Goal: Information Seeking & Learning: Learn about a topic

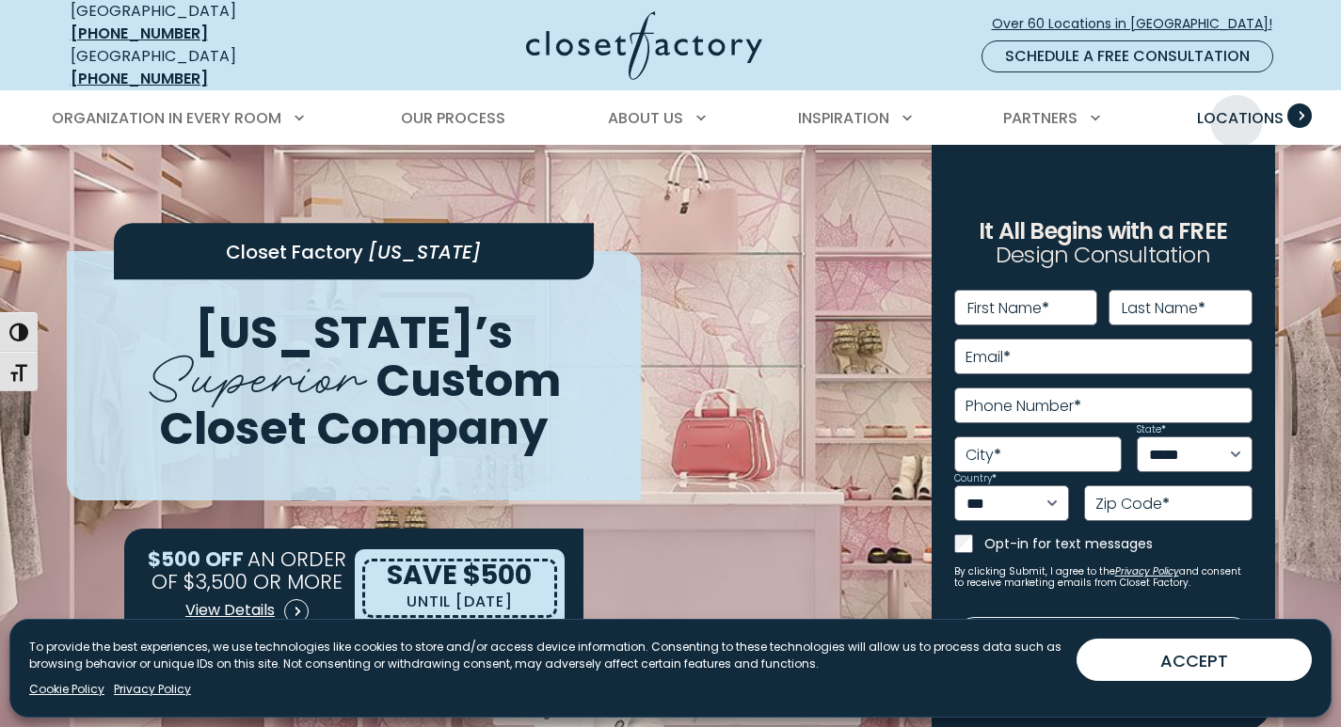
click at [1236, 107] on span "Locations" at bounding box center [1240, 118] width 87 height 22
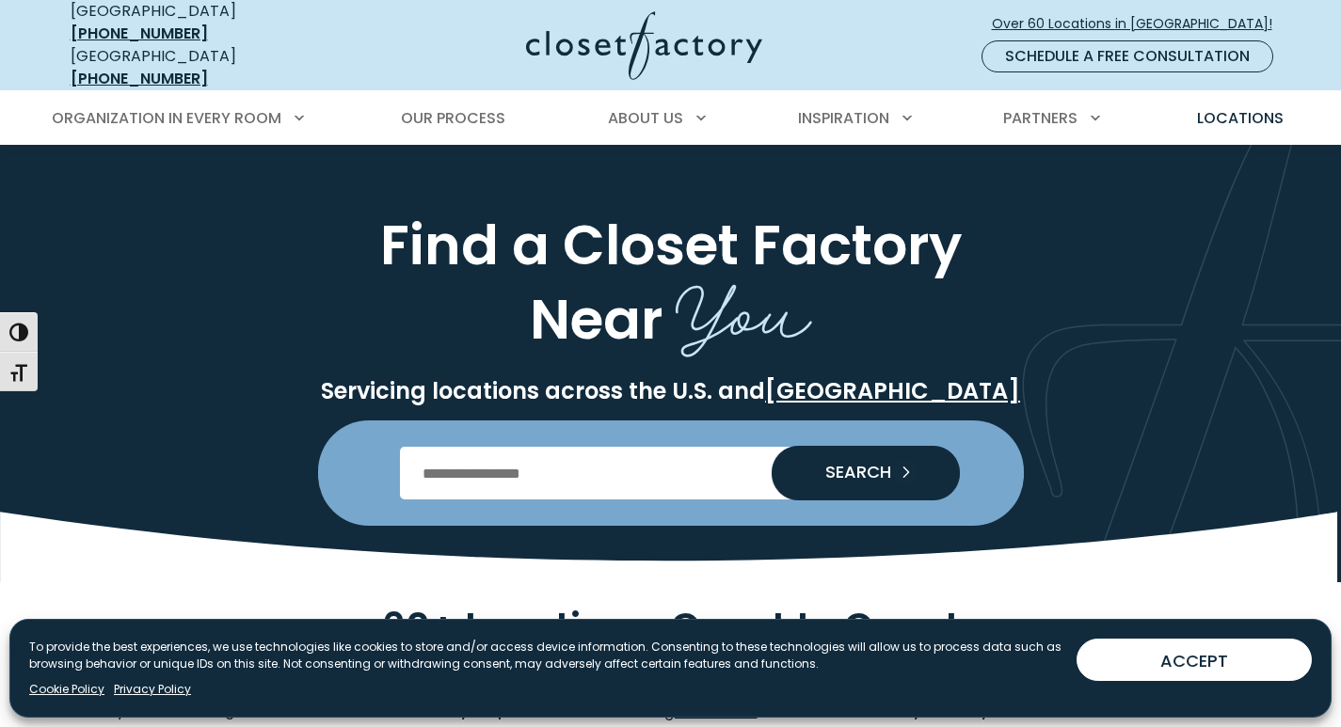
click at [495, 456] on input "Enter Postal Code" at bounding box center [670, 473] width 541 height 53
type input "*****"
click at [771, 446] on button "SEARCH" at bounding box center [865, 473] width 188 height 55
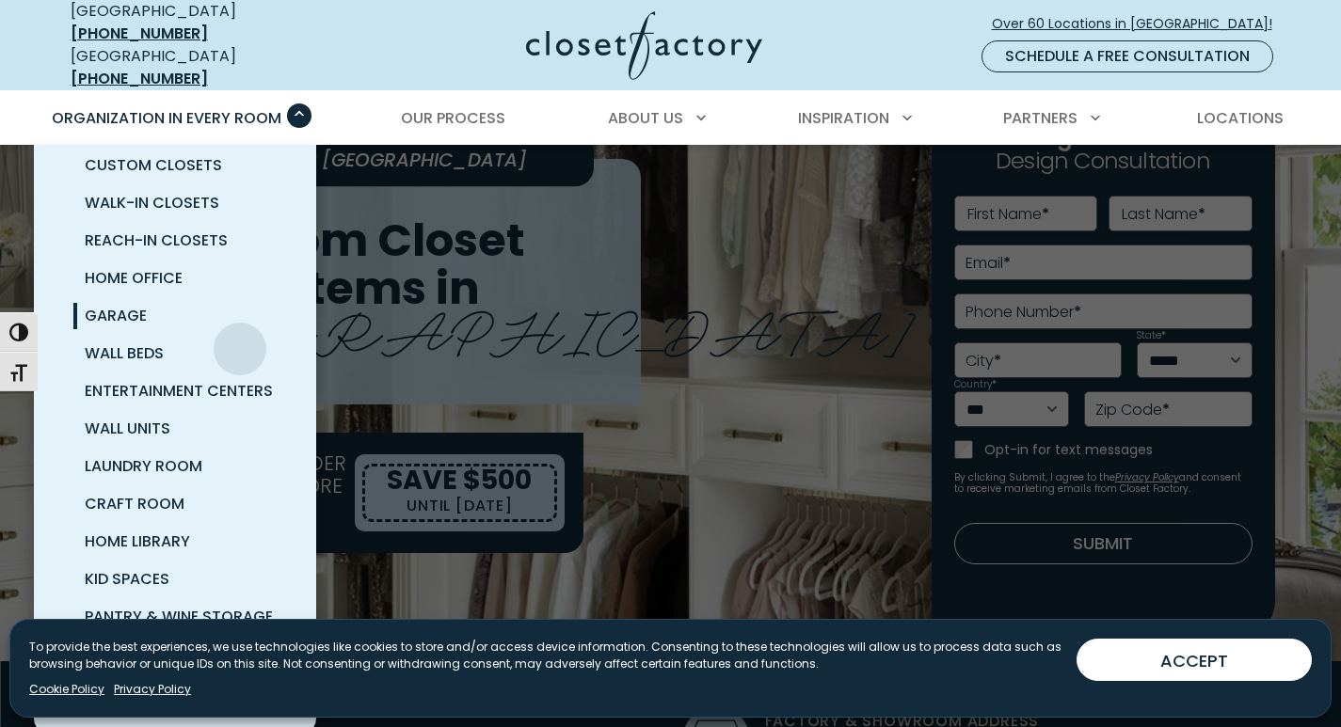
scroll to position [188, 0]
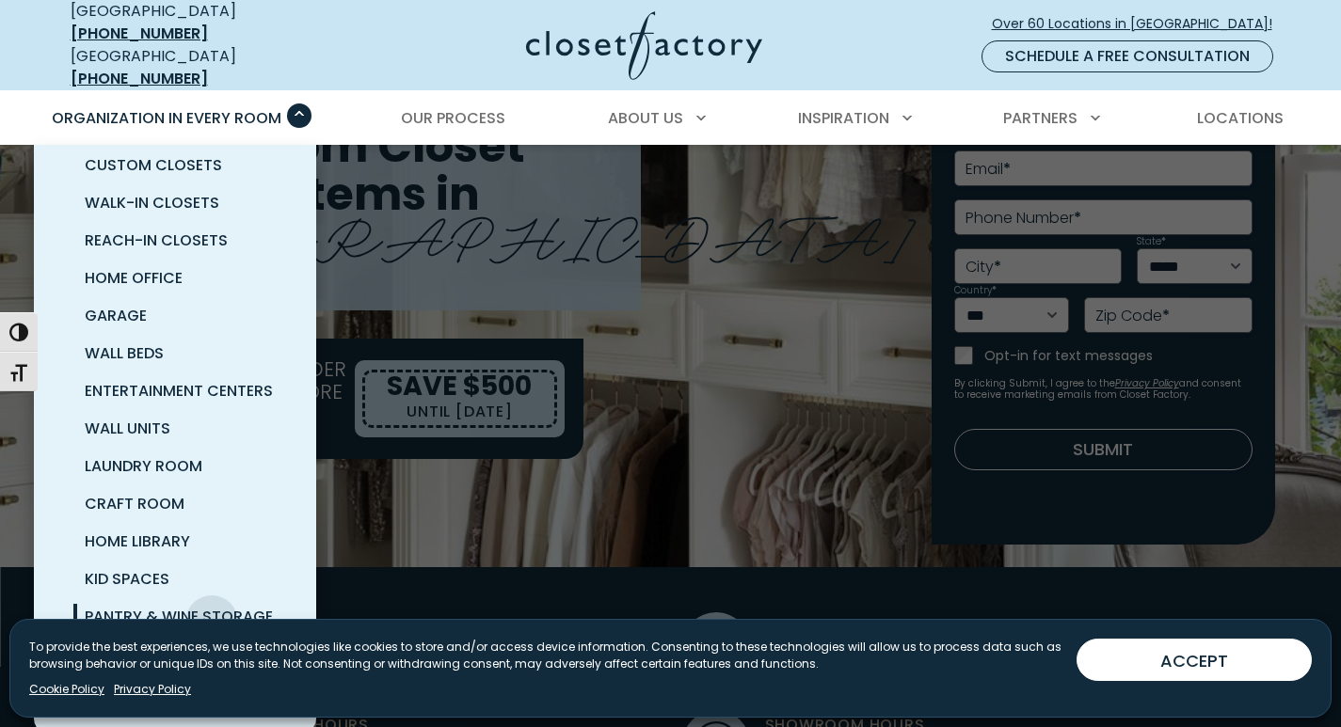
click at [212, 608] on span "Pantry & Wine Storage" at bounding box center [179, 617] width 188 height 22
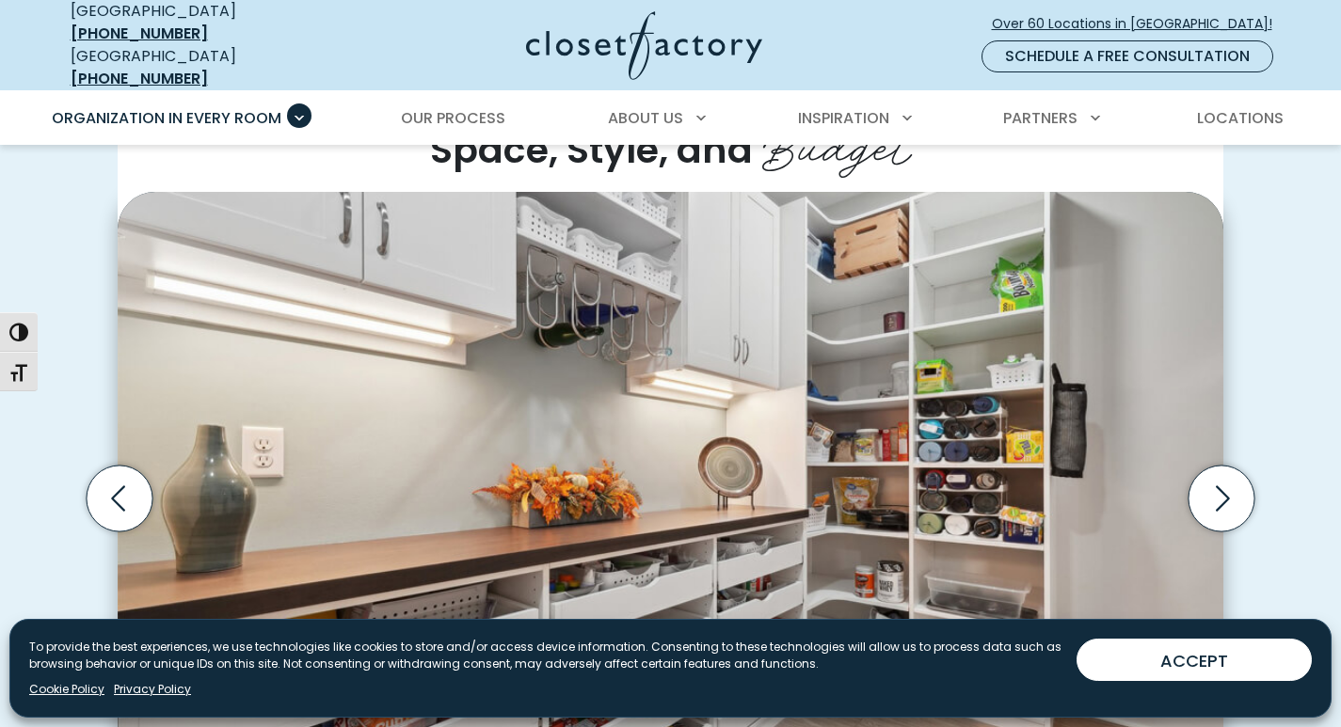
scroll to position [564, 0]
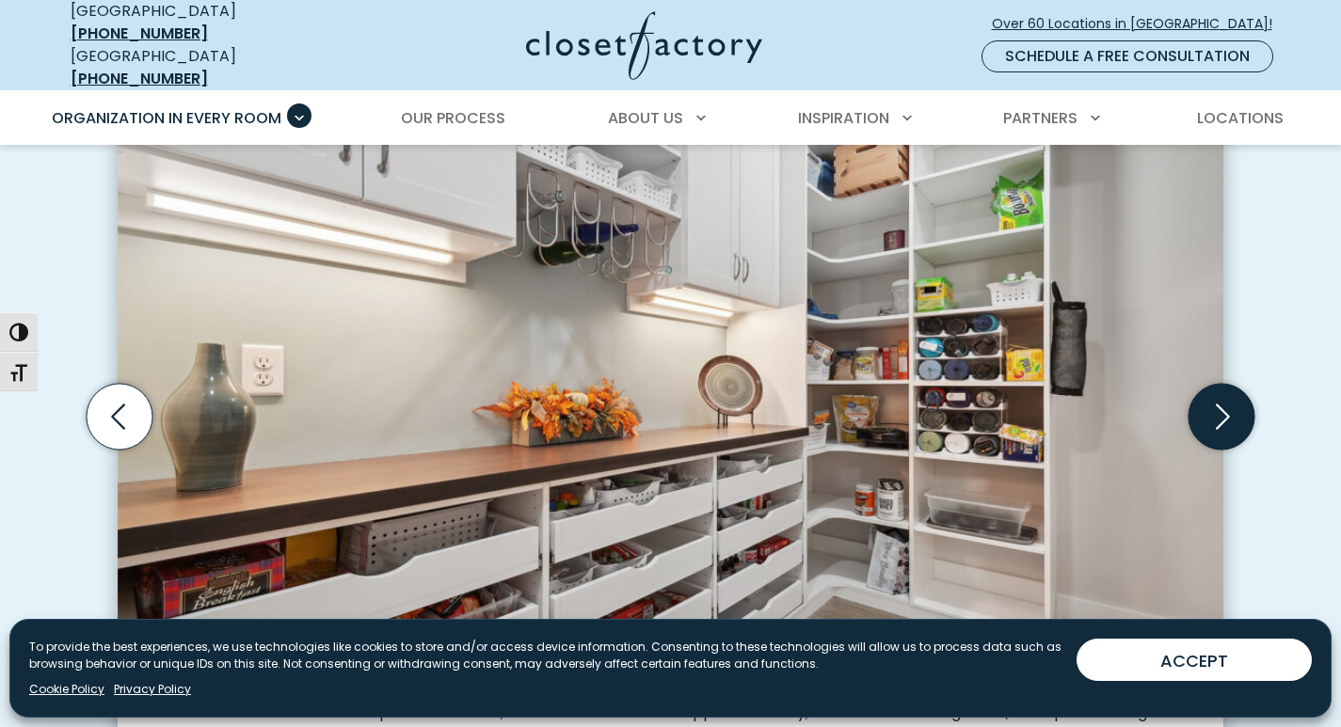
click at [1202, 408] on icon "Next slide" at bounding box center [1221, 417] width 66 height 66
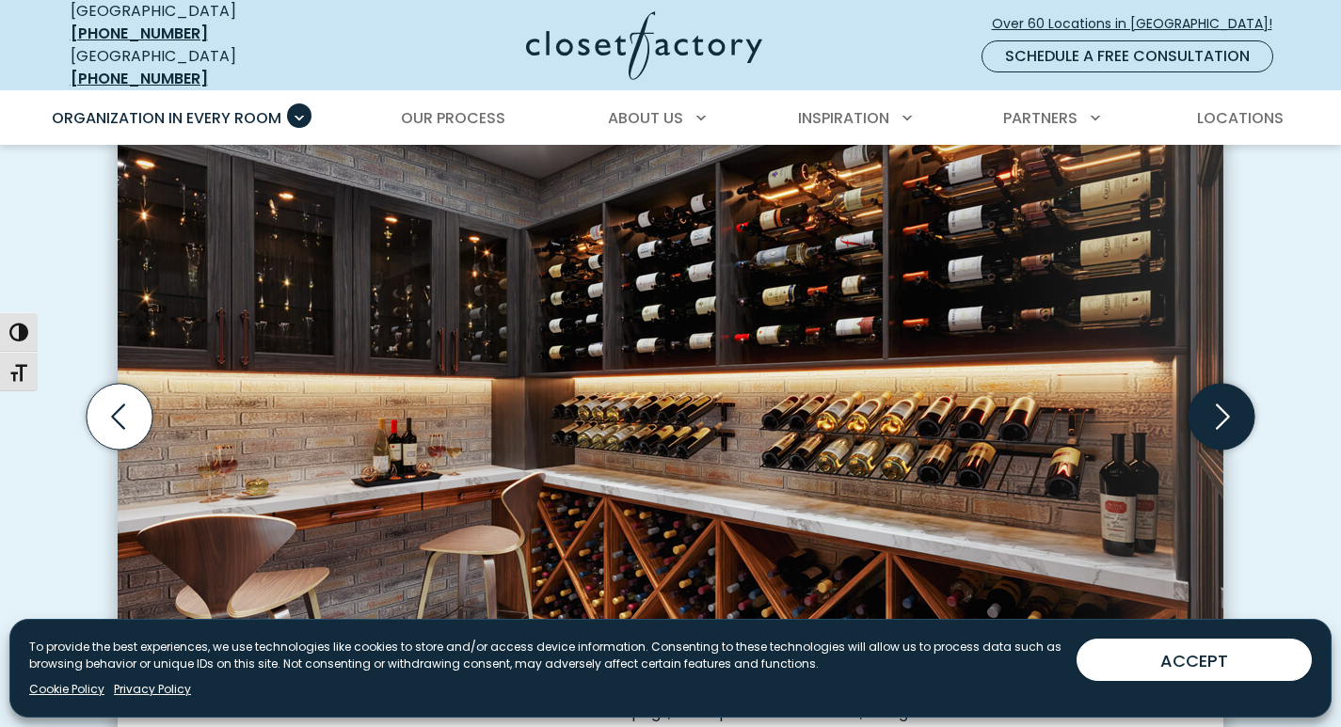
click at [1202, 408] on icon "Next slide" at bounding box center [1221, 417] width 66 height 66
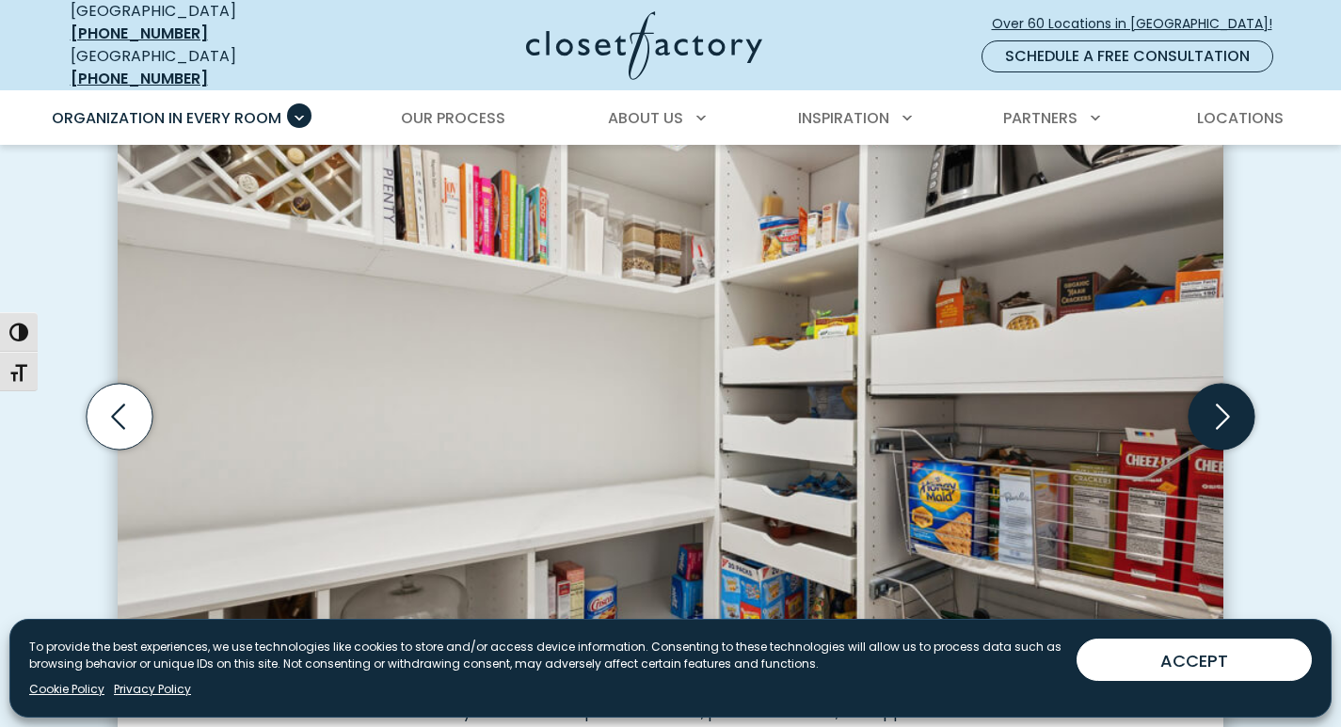
click at [1202, 408] on icon "Next slide" at bounding box center [1221, 417] width 66 height 66
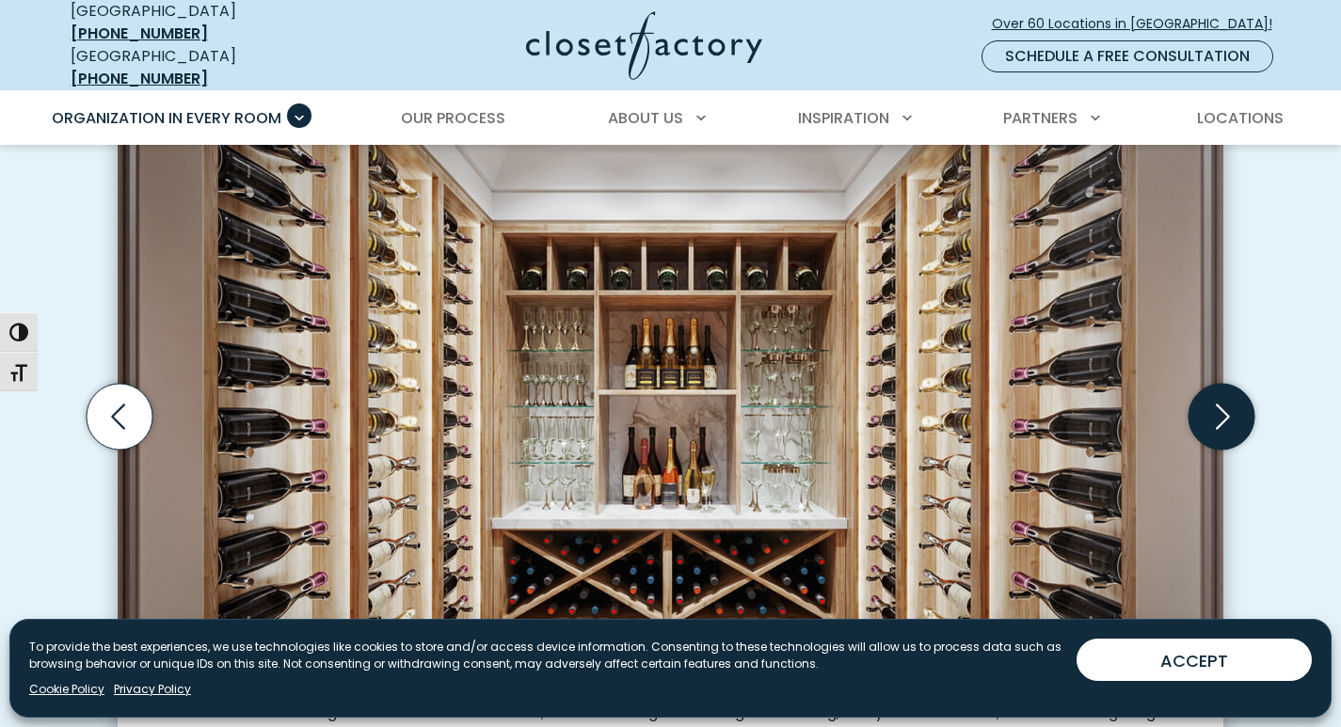
click at [1202, 408] on icon "Next slide" at bounding box center [1221, 417] width 66 height 66
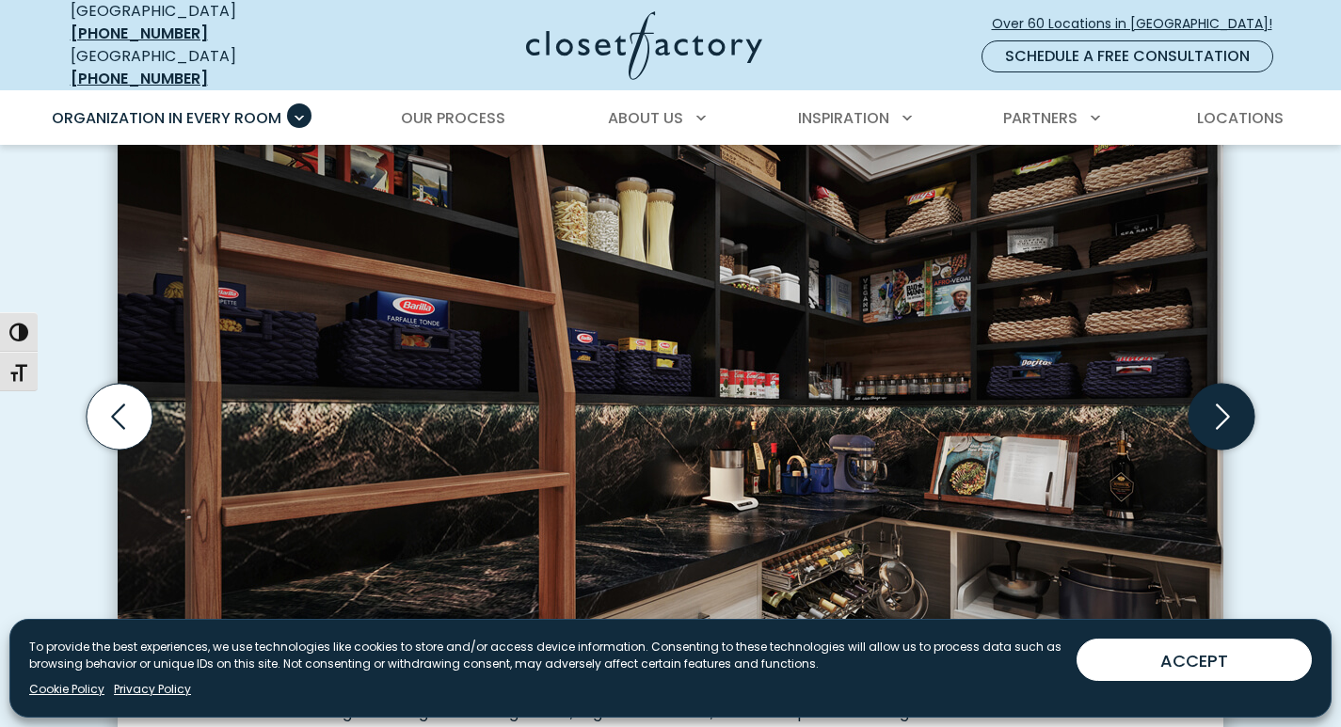
click at [1202, 408] on icon "Next slide" at bounding box center [1221, 417] width 66 height 66
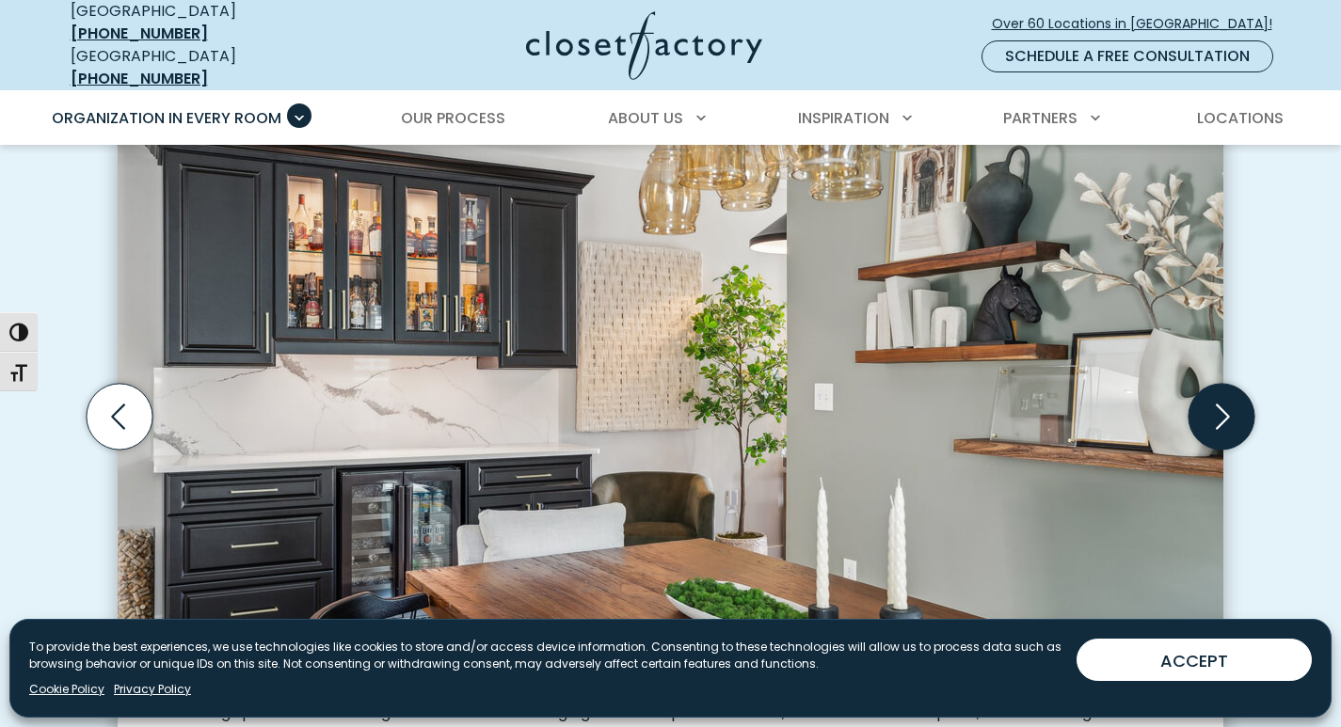
click at [1202, 408] on icon "Next slide" at bounding box center [1221, 417] width 66 height 66
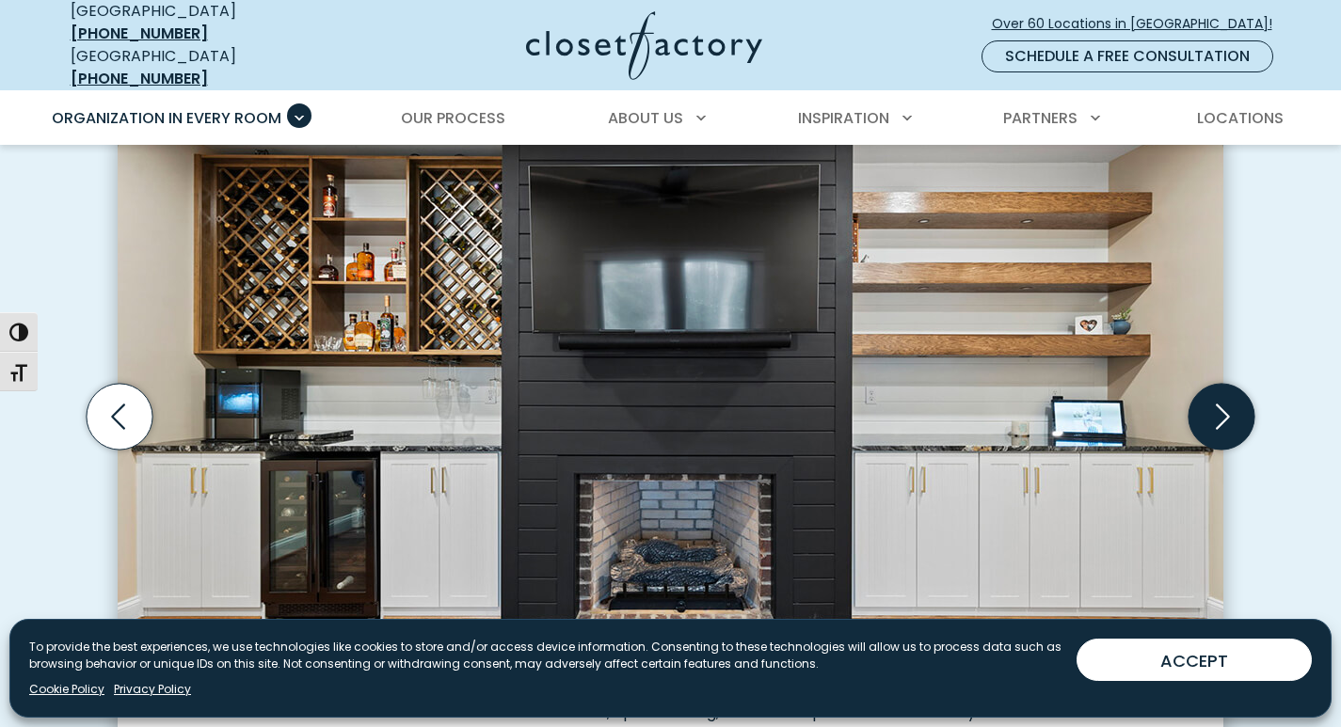
click at [1202, 408] on icon "Next slide" at bounding box center [1221, 417] width 66 height 66
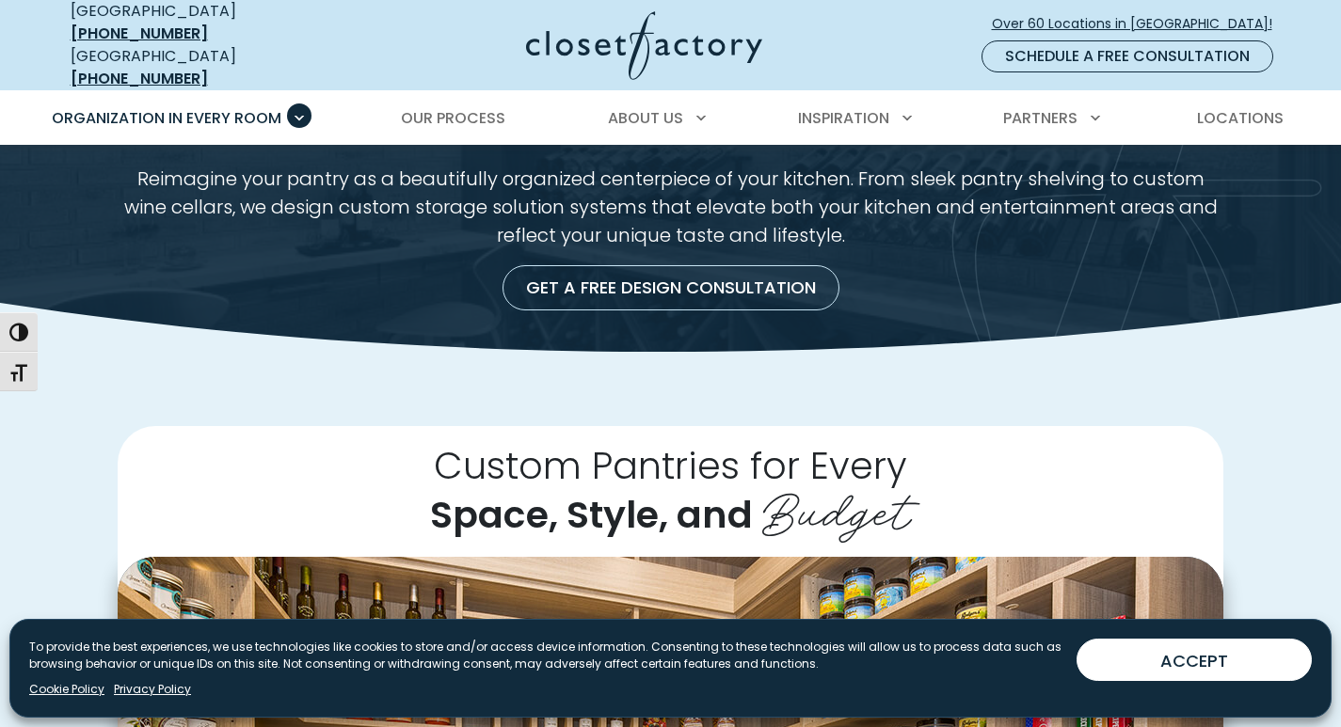
scroll to position [0, 0]
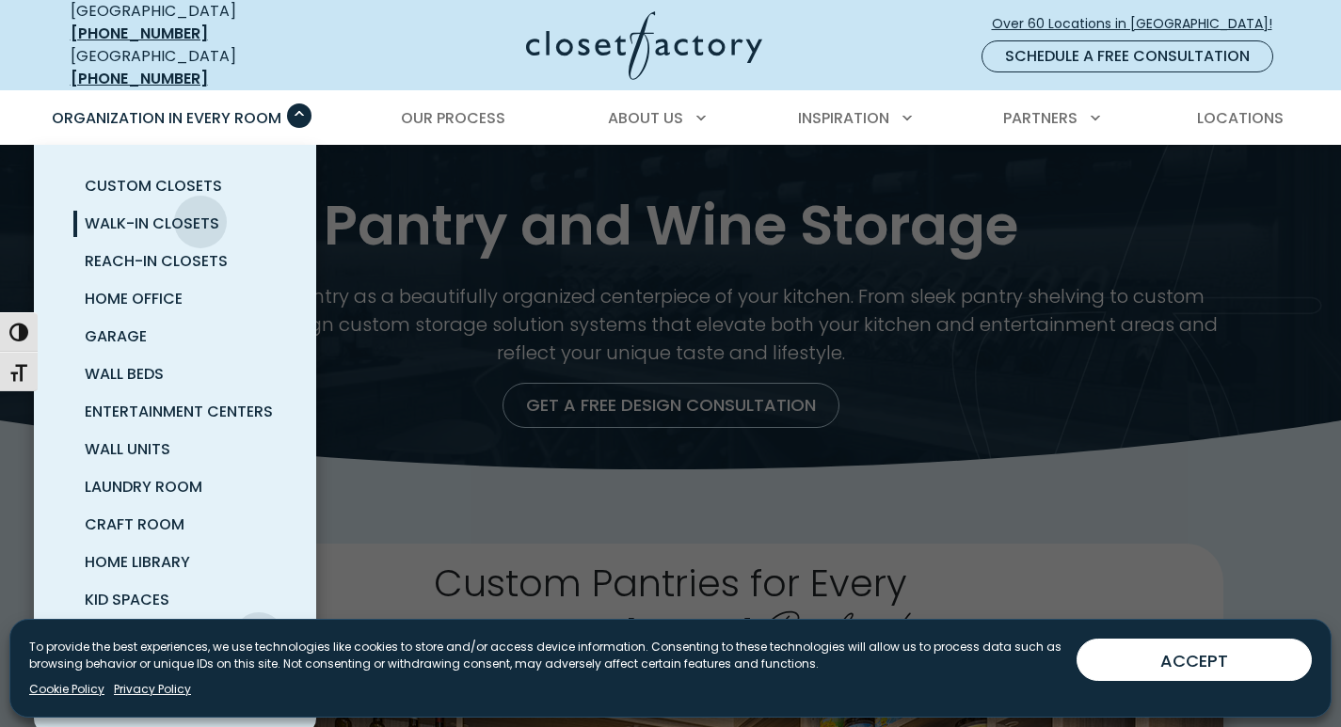
click at [200, 213] on span "Walk-In Closets" at bounding box center [152, 224] width 135 height 22
